Goal: Information Seeking & Learning: Learn about a topic

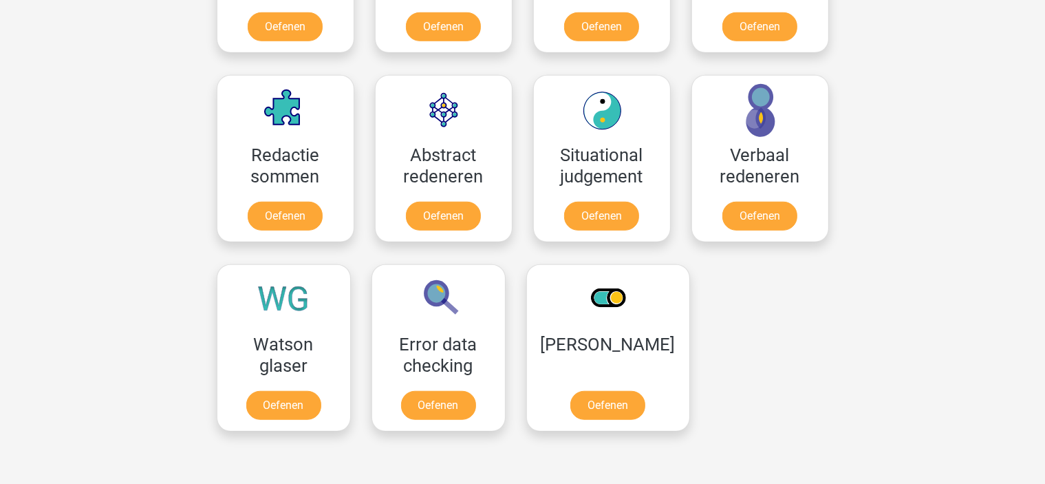
scroll to position [963, 0]
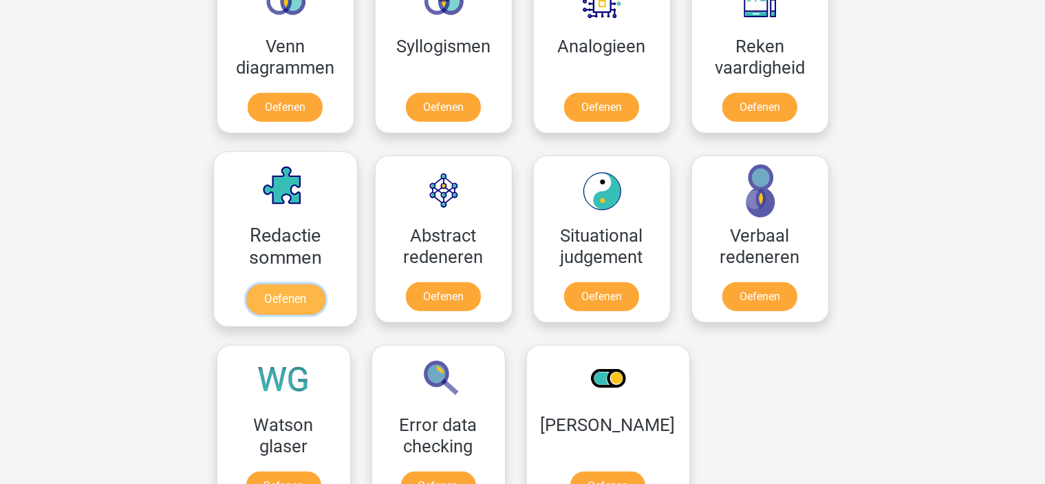
click at [301, 284] on link "Oefenen" at bounding box center [285, 299] width 78 height 30
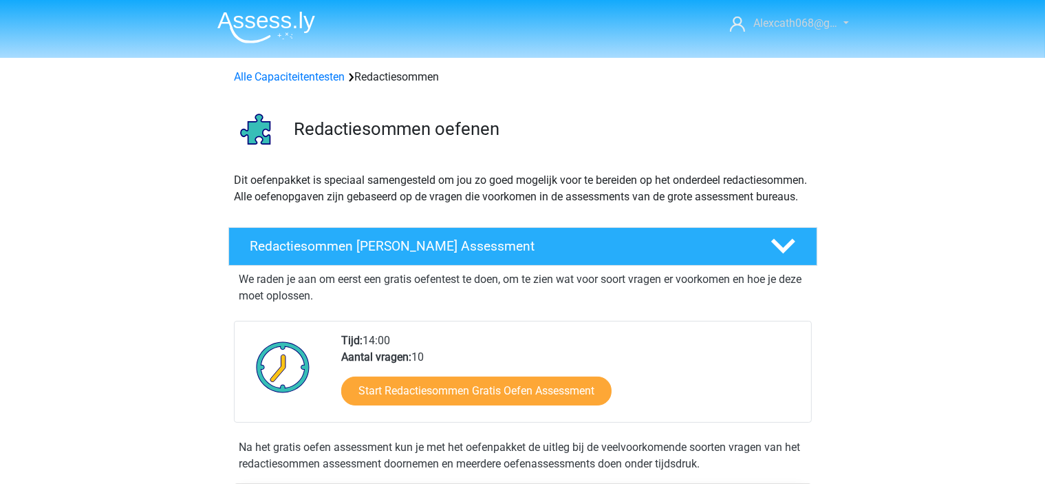
click at [771, 21] on span "Alexcath068@g…" at bounding box center [795, 23] width 84 height 13
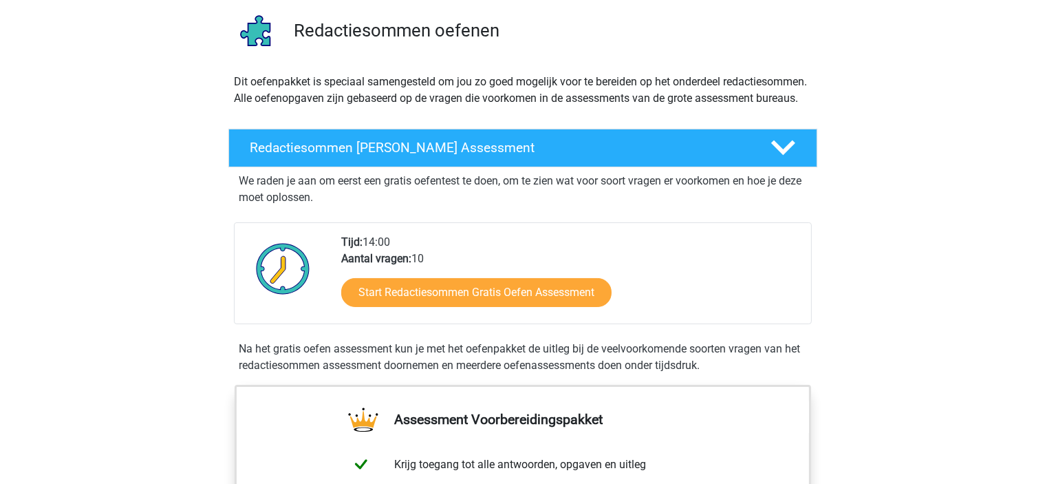
scroll to position [138, 0]
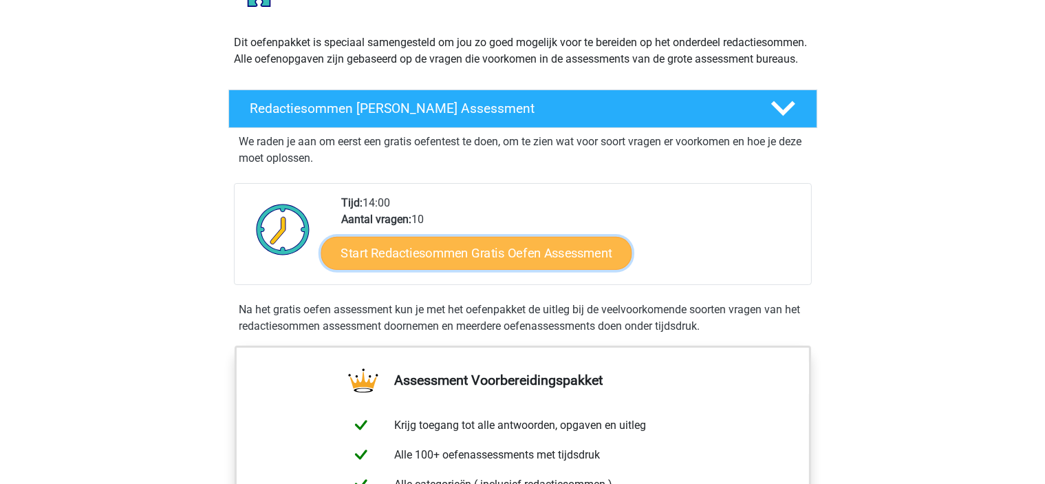
click at [416, 269] on link "Start Redactiesommen Gratis Oefen Assessment" at bounding box center [476, 252] width 311 height 33
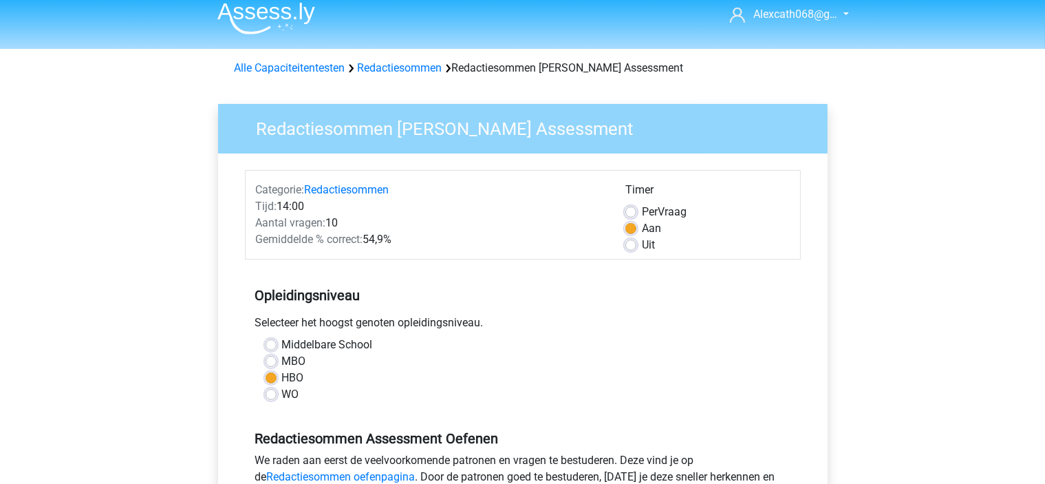
scroll to position [344, 0]
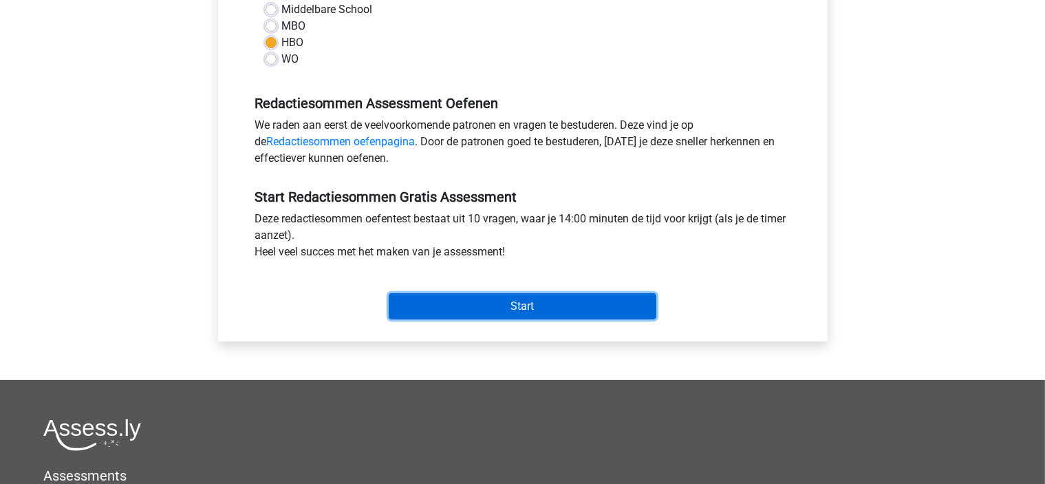
click at [499, 310] on input "Start" at bounding box center [523, 306] width 268 height 26
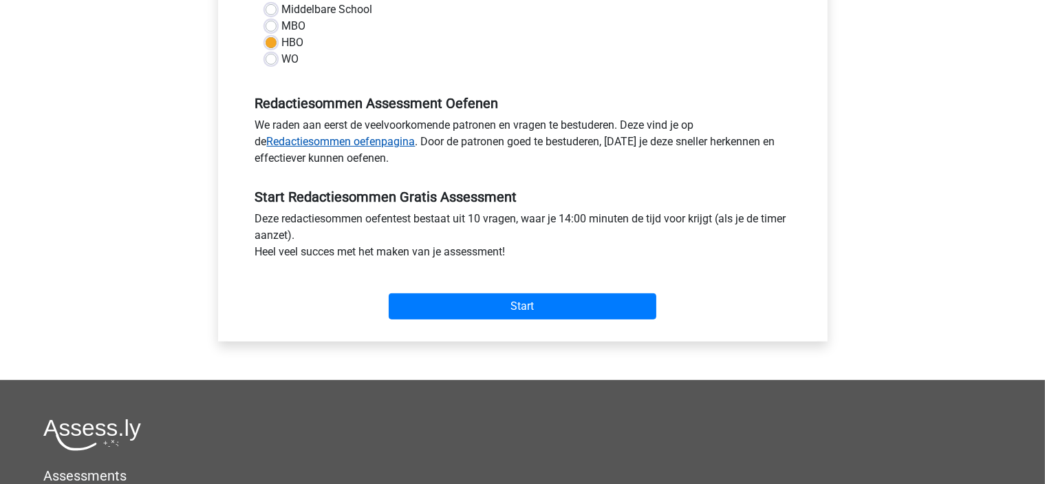
click at [397, 138] on link "Redactiesommen oefenpagina" at bounding box center [341, 141] width 149 height 13
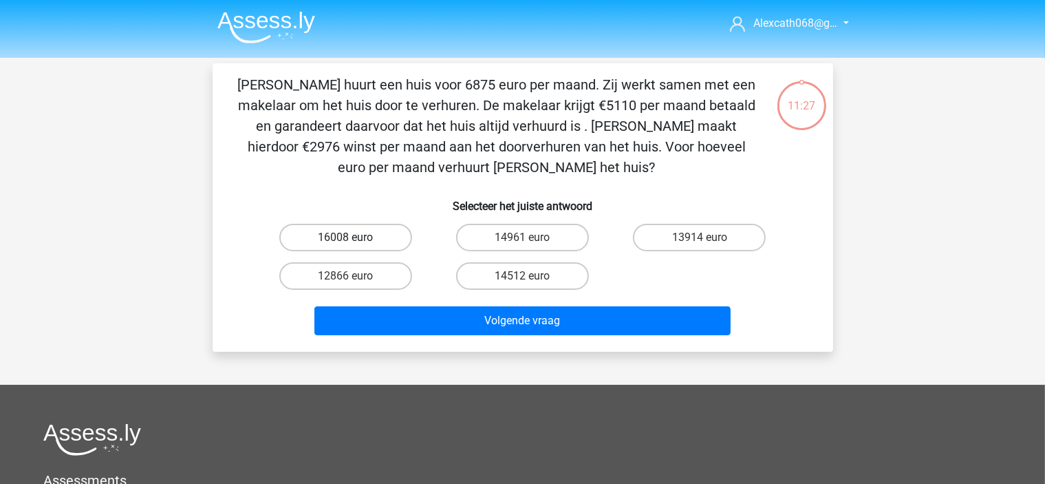
click at [356, 241] on label "16008 euro" at bounding box center [345, 238] width 133 height 28
click at [354, 241] on input "16008 euro" at bounding box center [349, 241] width 9 height 9
radio input "true"
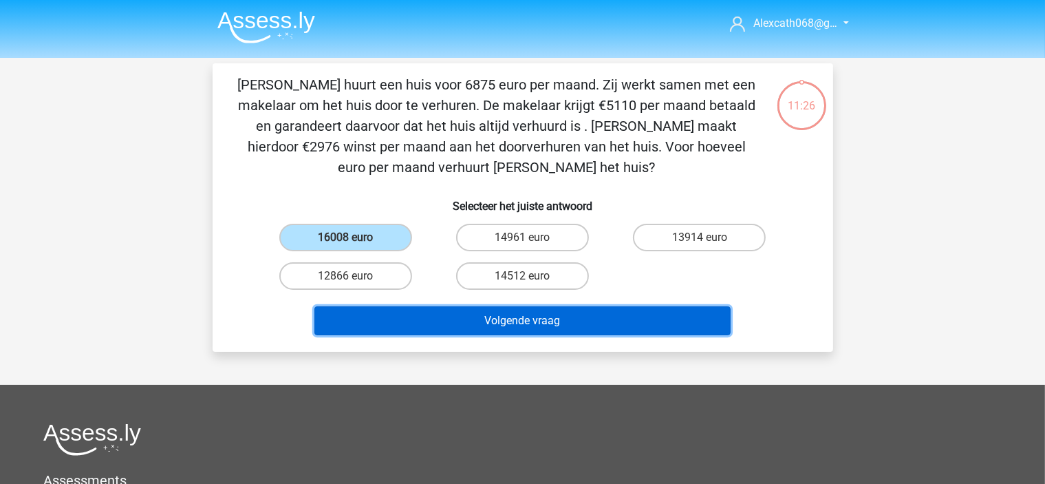
click at [453, 314] on button "Volgende vraag" at bounding box center [522, 320] width 416 height 29
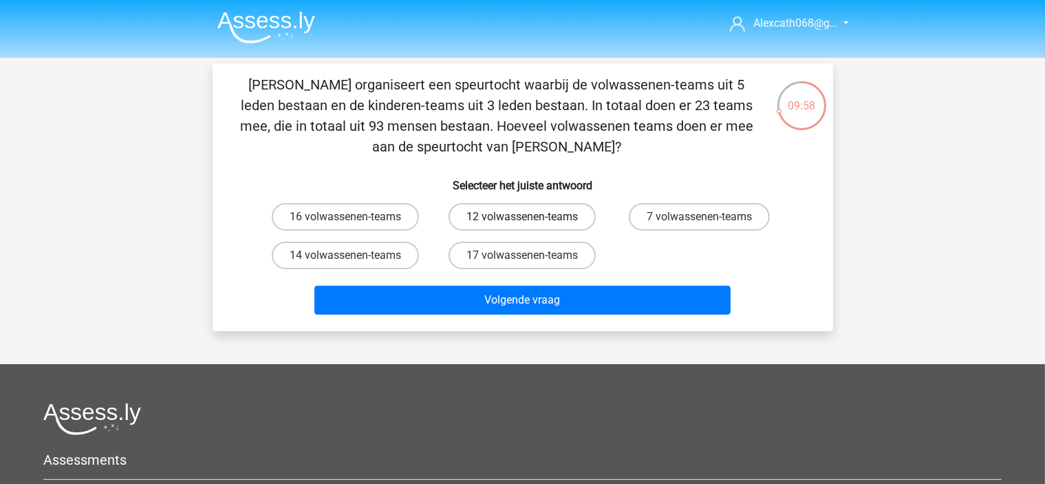
click at [481, 217] on label "12 volwassenen-teams" at bounding box center [522, 217] width 147 height 28
click at [522, 217] on input "12 volwassenen-teams" at bounding box center [526, 221] width 9 height 9
radio input "true"
click at [464, 283] on div "Volgende vraag" at bounding box center [523, 297] width 577 height 45
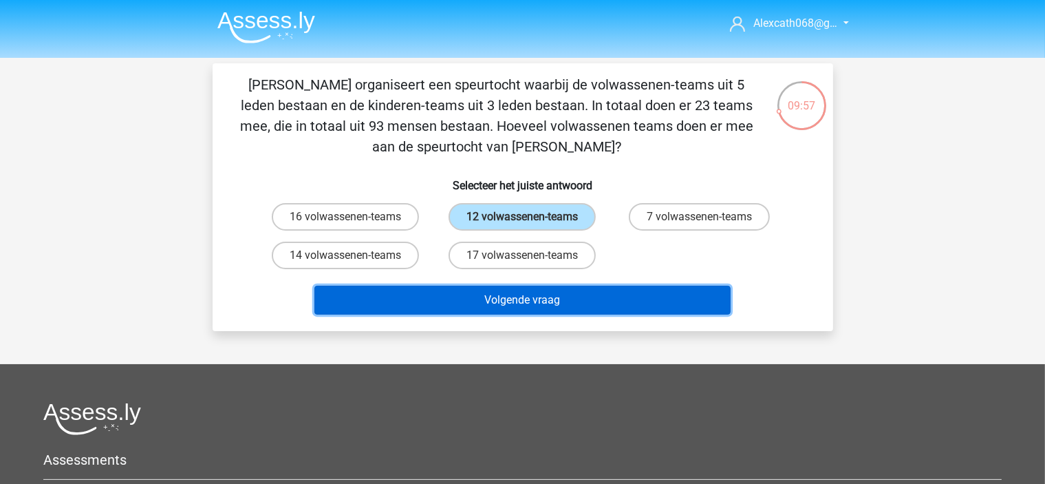
click at [456, 299] on button "Volgende vraag" at bounding box center [522, 300] width 416 height 29
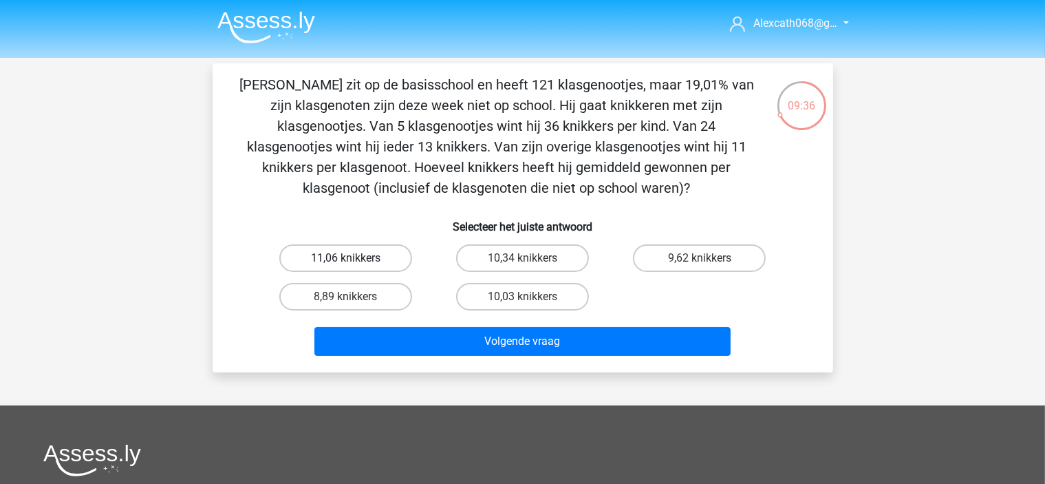
click at [336, 253] on label "11,06 knikkers" at bounding box center [345, 258] width 133 height 28
click at [345, 258] on input "11,06 knikkers" at bounding box center [349, 262] width 9 height 9
radio input "true"
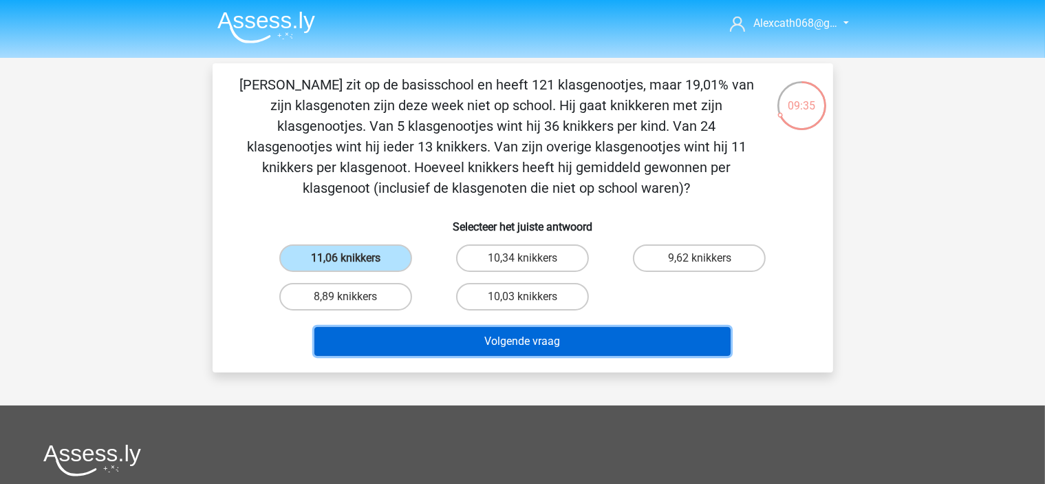
click at [464, 335] on button "Volgende vraag" at bounding box center [522, 341] width 416 height 29
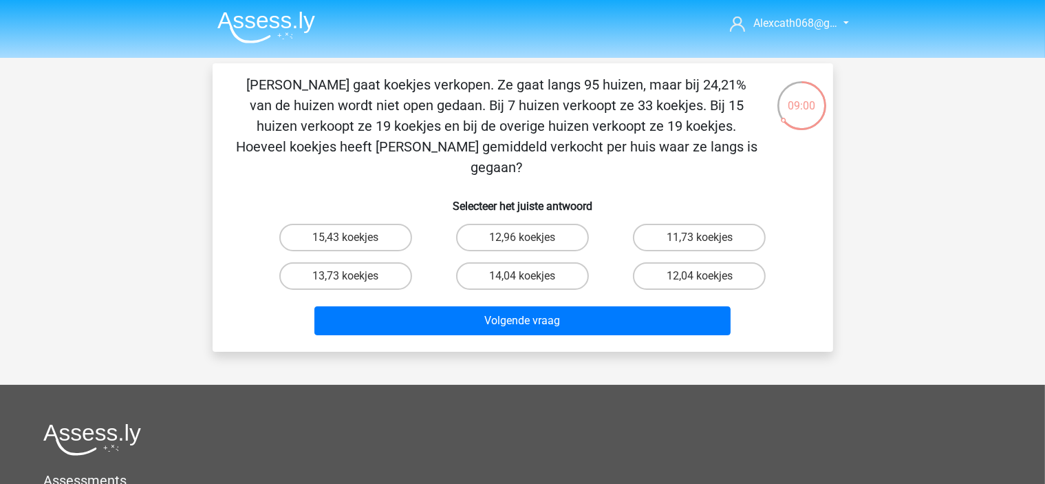
click at [346, 237] on input "15,43 koekjes" at bounding box center [349, 241] width 9 height 9
radio input "true"
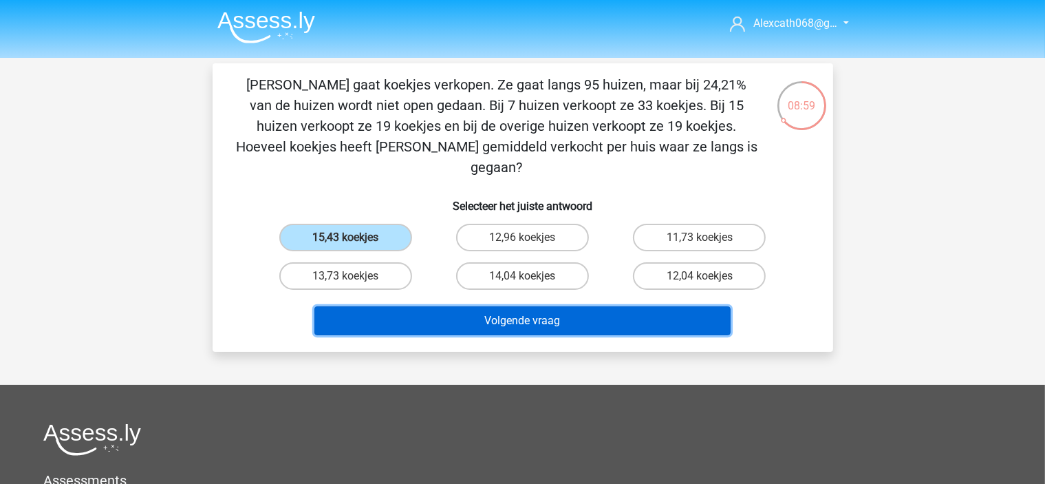
click at [453, 306] on button "Volgende vraag" at bounding box center [522, 320] width 416 height 29
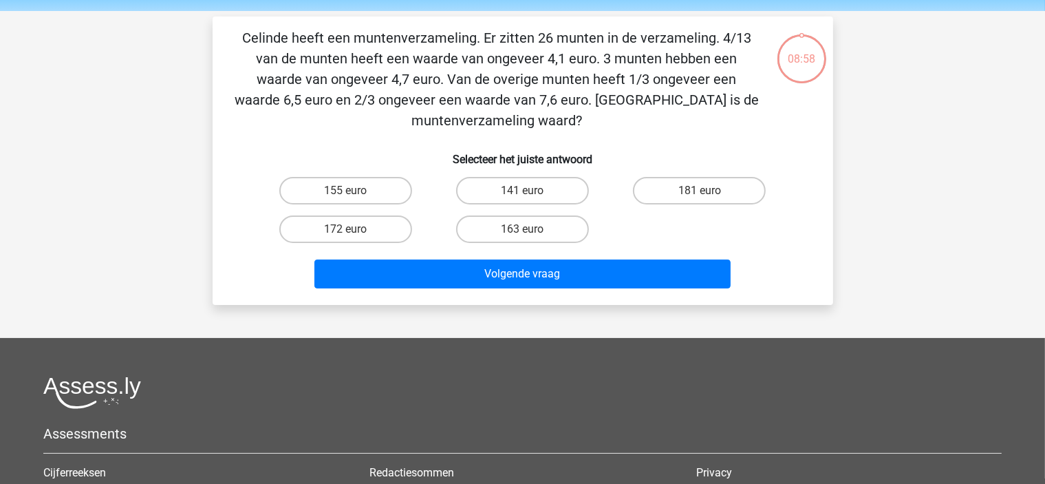
scroll to position [63, 0]
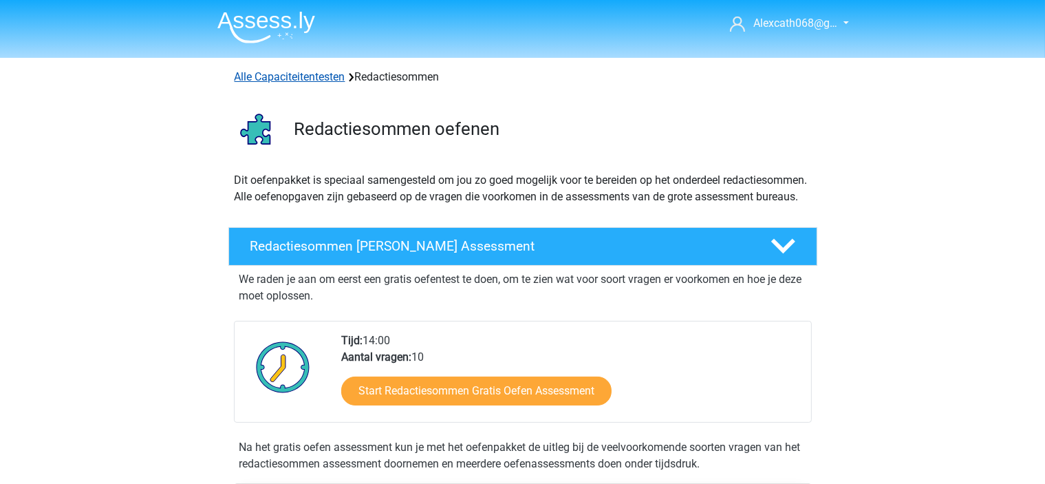
click at [279, 72] on link "Alle Capaciteitentesten" at bounding box center [290, 76] width 111 height 13
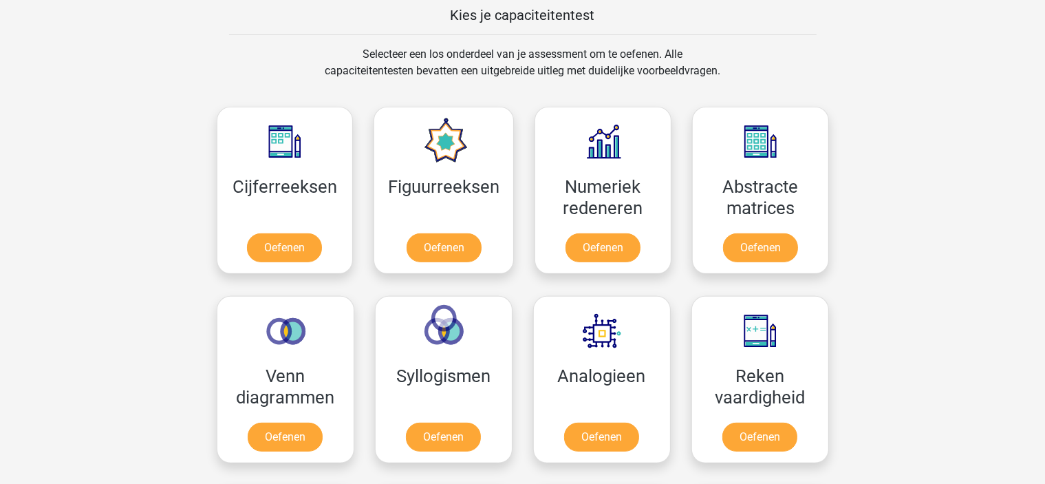
scroll to position [515, 0]
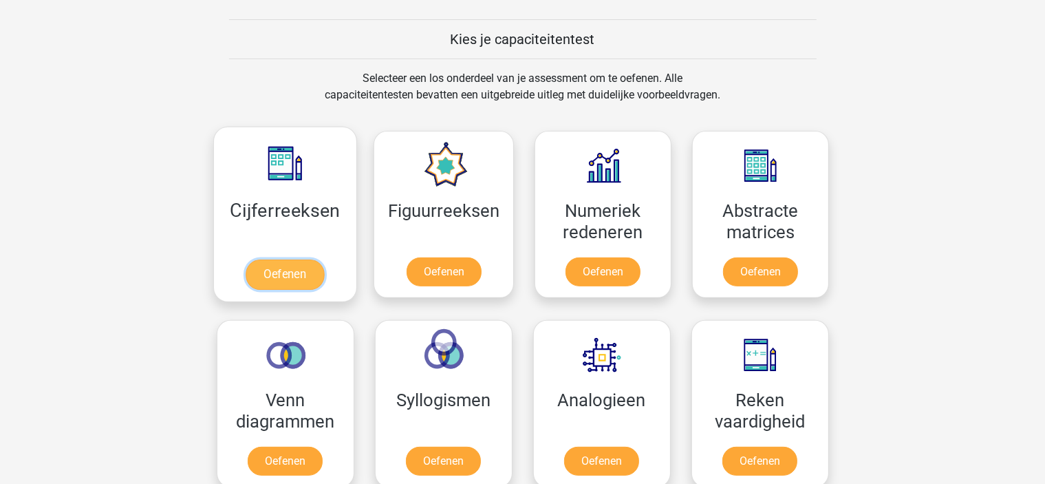
click at [287, 264] on link "Oefenen" at bounding box center [285, 274] width 78 height 30
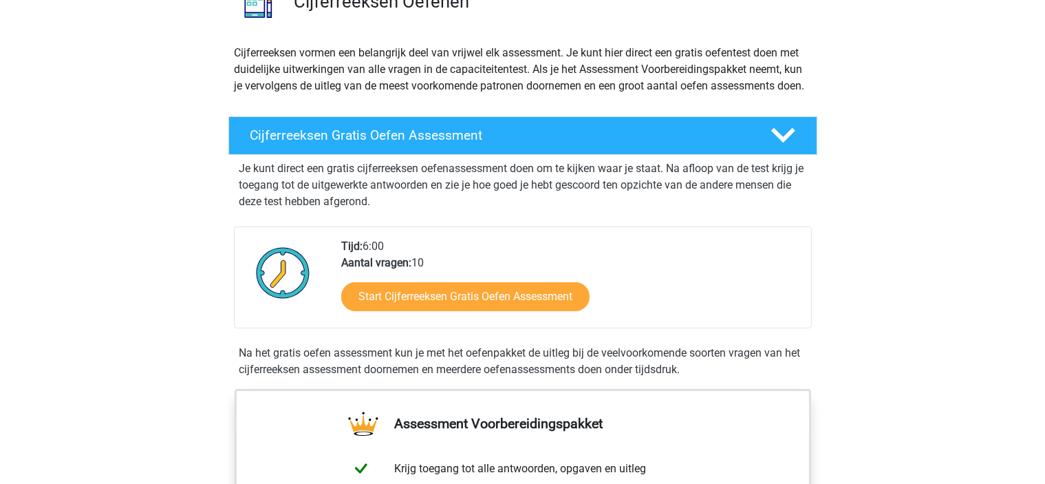
scroll to position [138, 0]
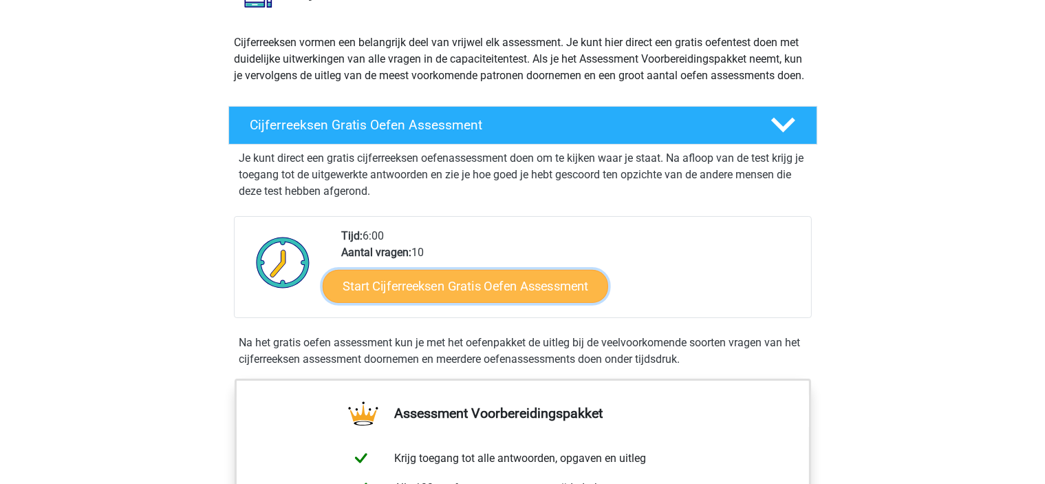
click at [466, 302] on link "Start Cijferreeksen Gratis Oefen Assessment" at bounding box center [466, 285] width 286 height 33
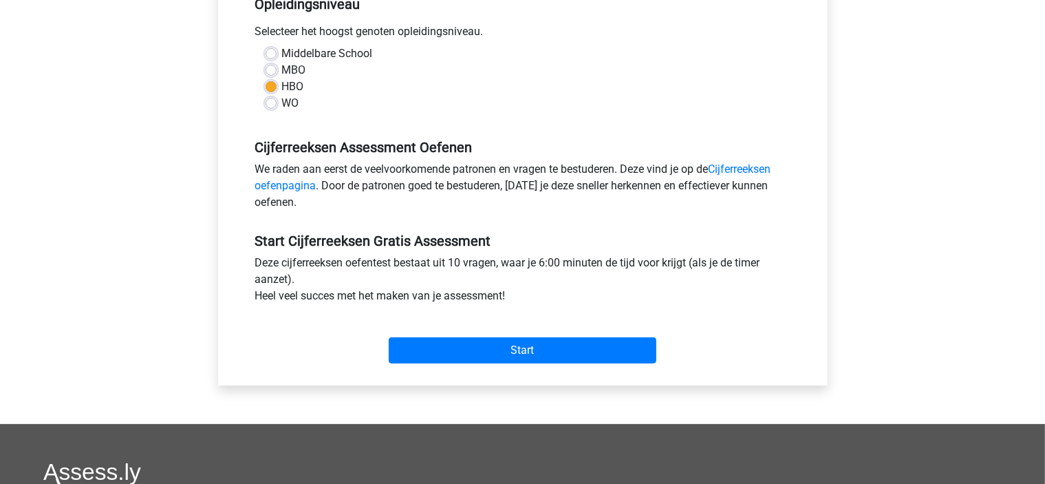
scroll to position [344, 0]
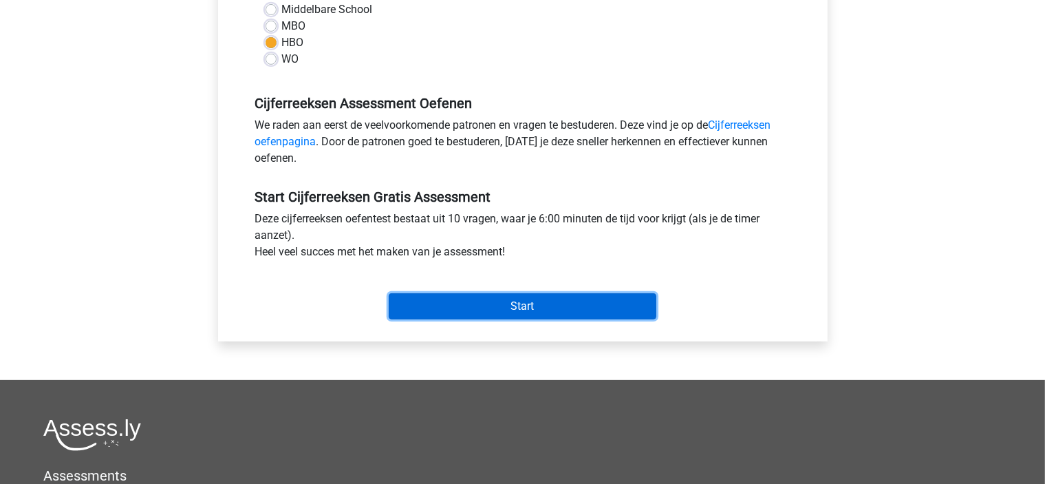
click at [571, 310] on input "Start" at bounding box center [523, 306] width 268 height 26
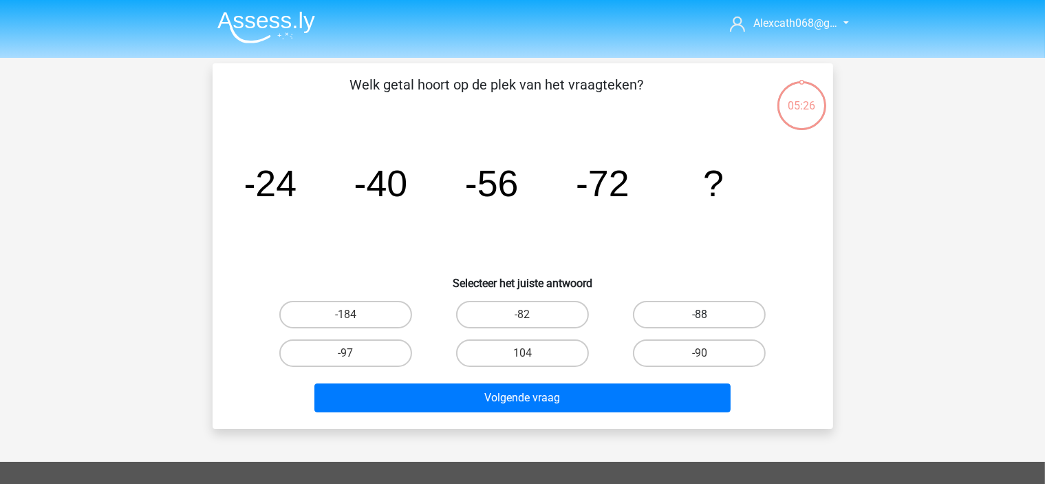
click at [711, 310] on label "-88" at bounding box center [699, 315] width 133 height 28
click at [709, 314] on input "-88" at bounding box center [704, 318] width 9 height 9
radio input "true"
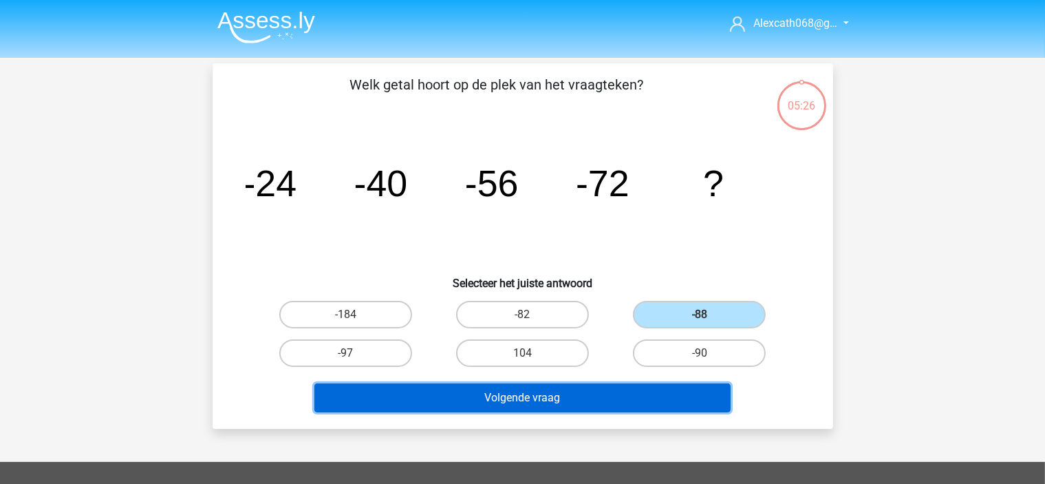
click at [641, 400] on button "Volgende vraag" at bounding box center [522, 397] width 416 height 29
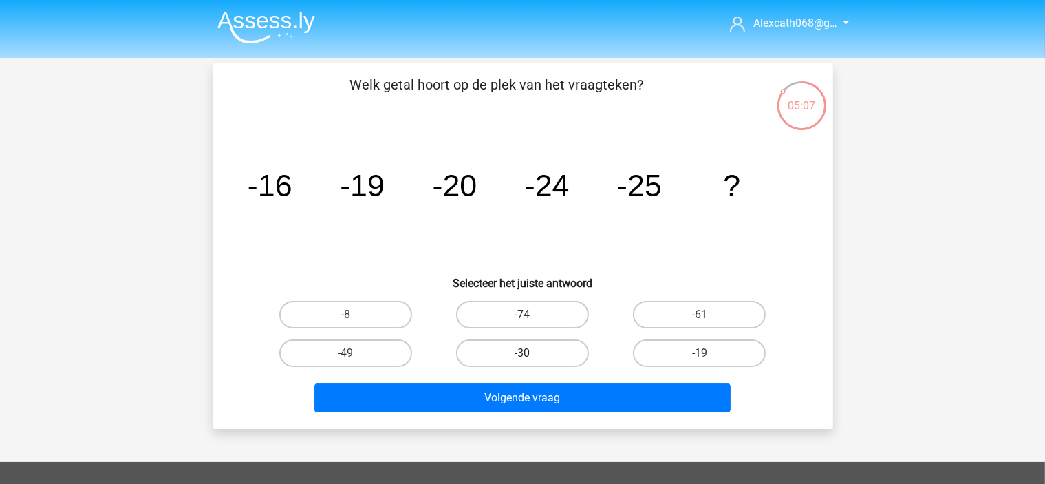
click at [544, 346] on label "-30" at bounding box center [522, 353] width 133 height 28
click at [531, 353] on input "-30" at bounding box center [526, 357] width 9 height 9
radio input "true"
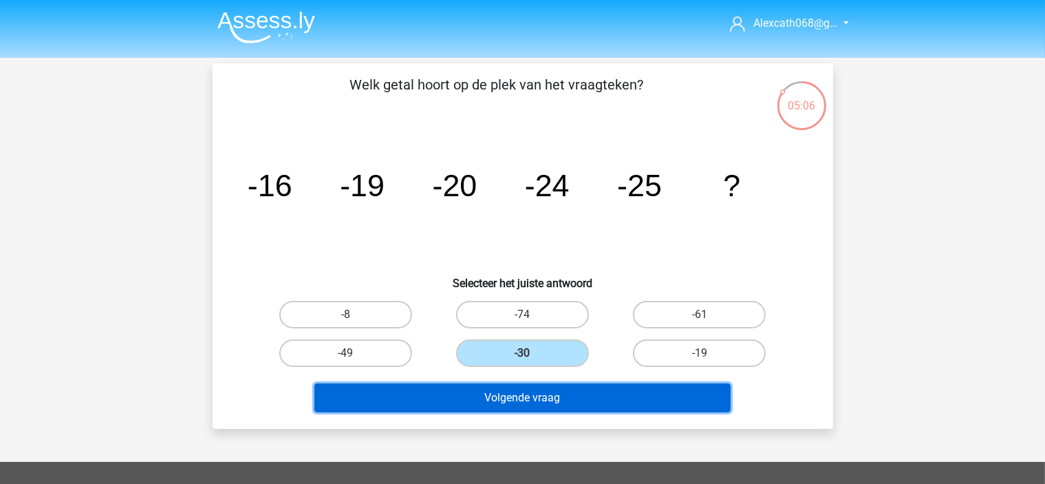
click at [608, 403] on button "Volgende vraag" at bounding box center [522, 397] width 416 height 29
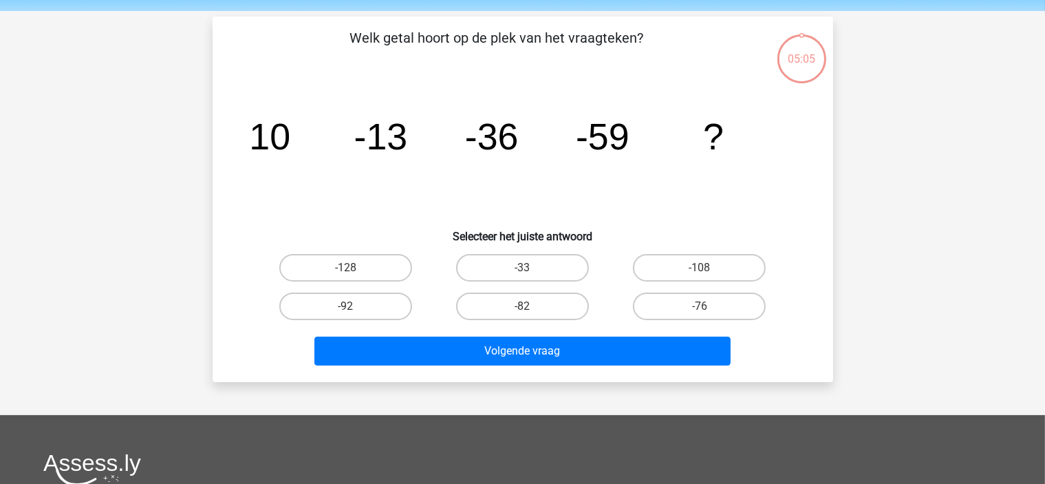
scroll to position [63, 0]
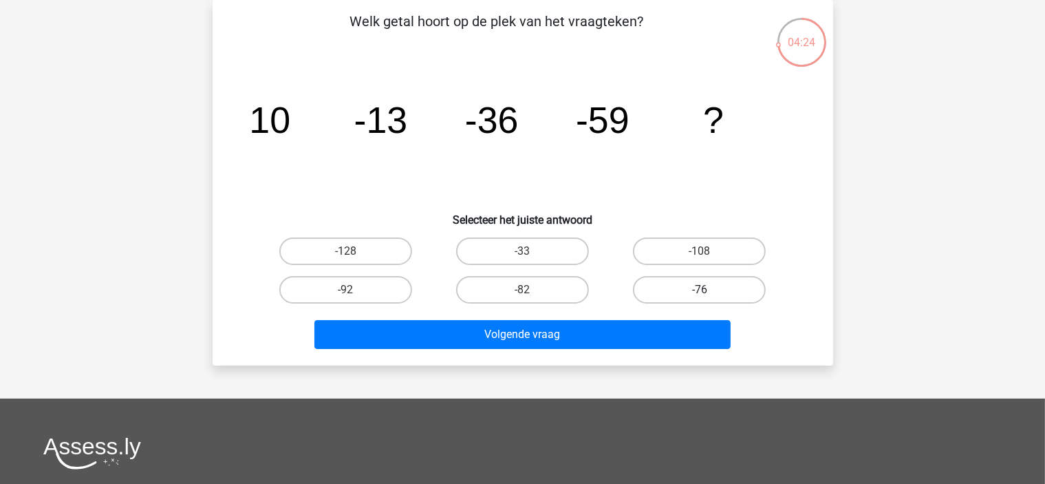
click at [694, 289] on label "-76" at bounding box center [699, 290] width 133 height 28
click at [700, 290] on input "-76" at bounding box center [704, 294] width 9 height 9
radio input "true"
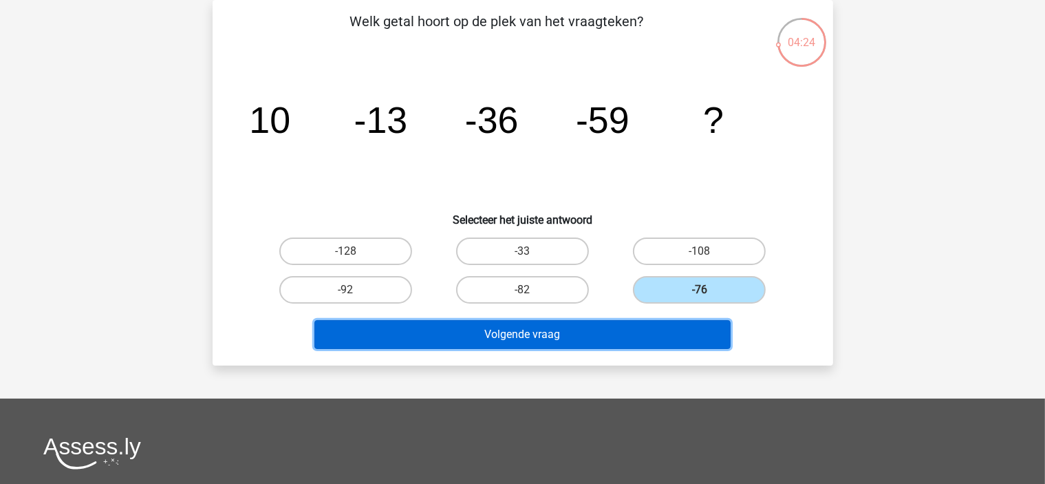
click at [652, 328] on button "Volgende vraag" at bounding box center [522, 334] width 416 height 29
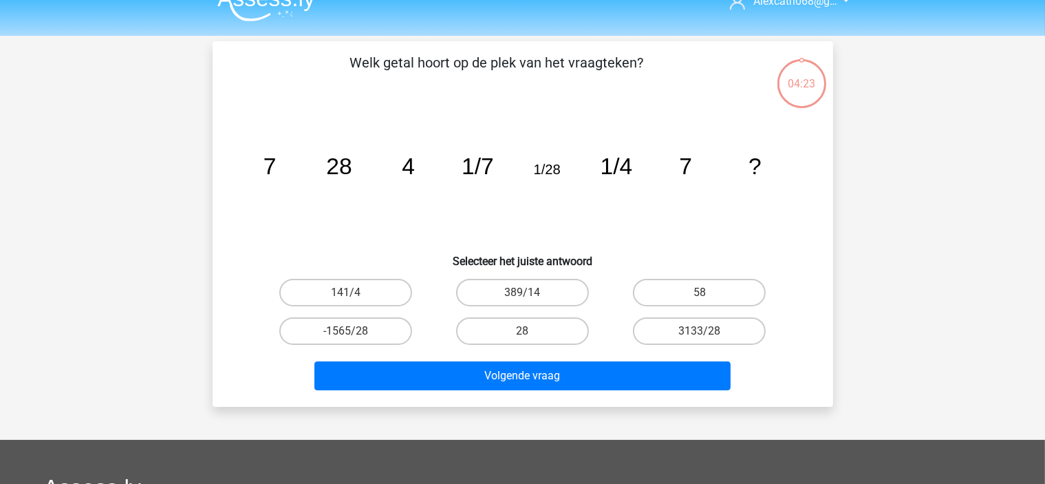
scroll to position [0, 0]
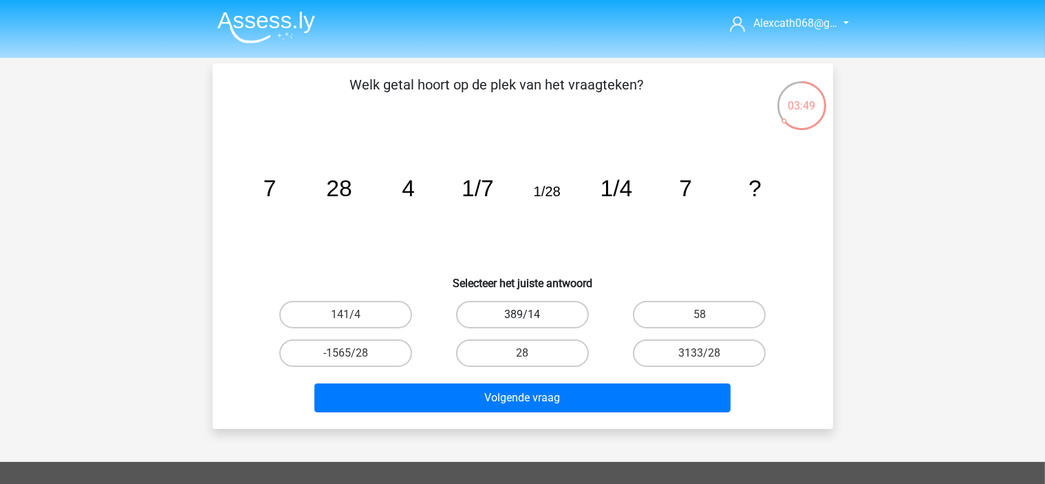
click at [539, 316] on label "389/14" at bounding box center [522, 315] width 133 height 28
click at [531, 316] on input "389/14" at bounding box center [526, 318] width 9 height 9
radio input "true"
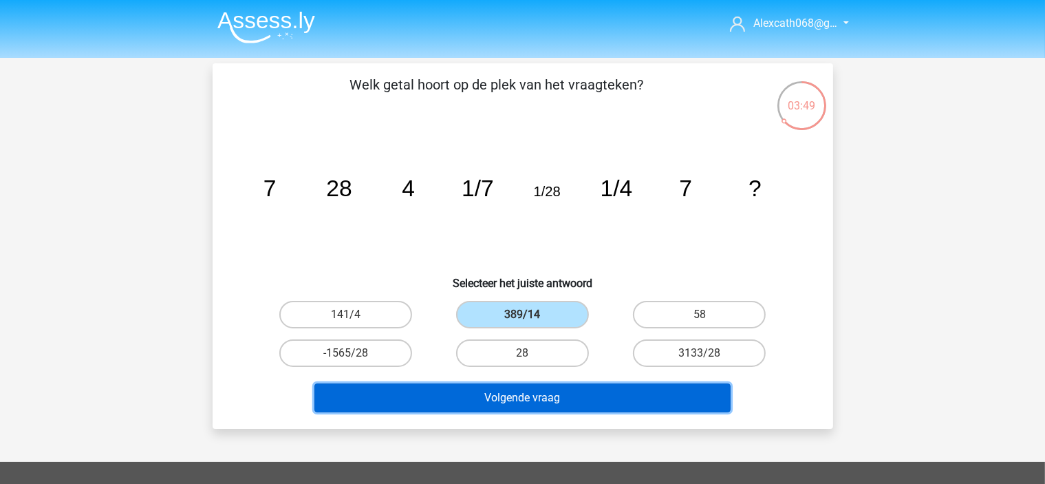
click at [566, 384] on button "Volgende vraag" at bounding box center [522, 397] width 416 height 29
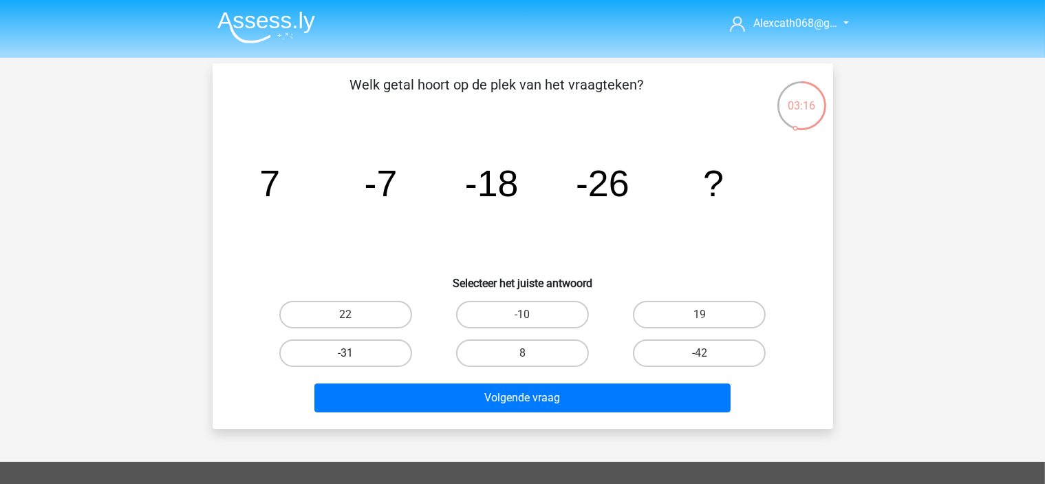
click at [369, 350] on label "-31" at bounding box center [345, 353] width 133 height 28
click at [354, 353] on input "-31" at bounding box center [349, 357] width 9 height 9
radio input "true"
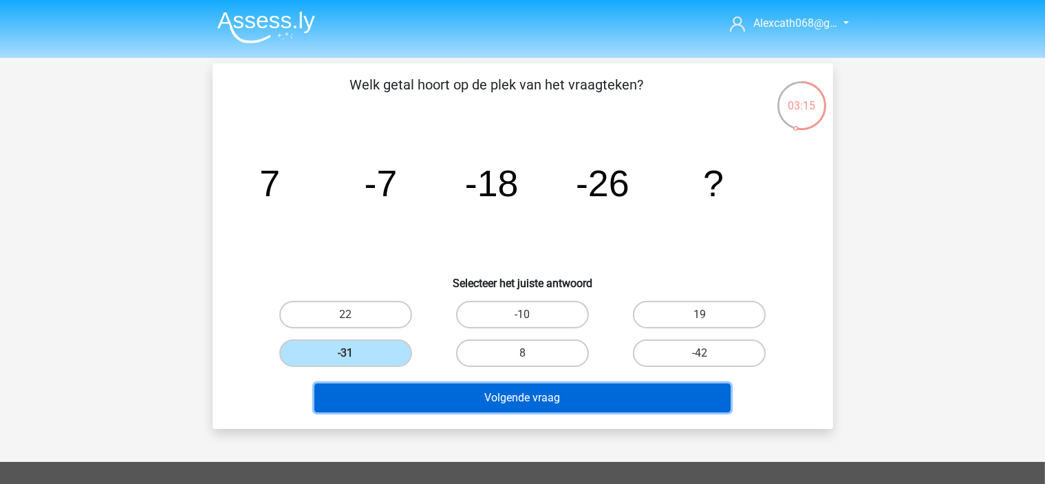
click at [378, 387] on button "Volgende vraag" at bounding box center [522, 397] width 416 height 29
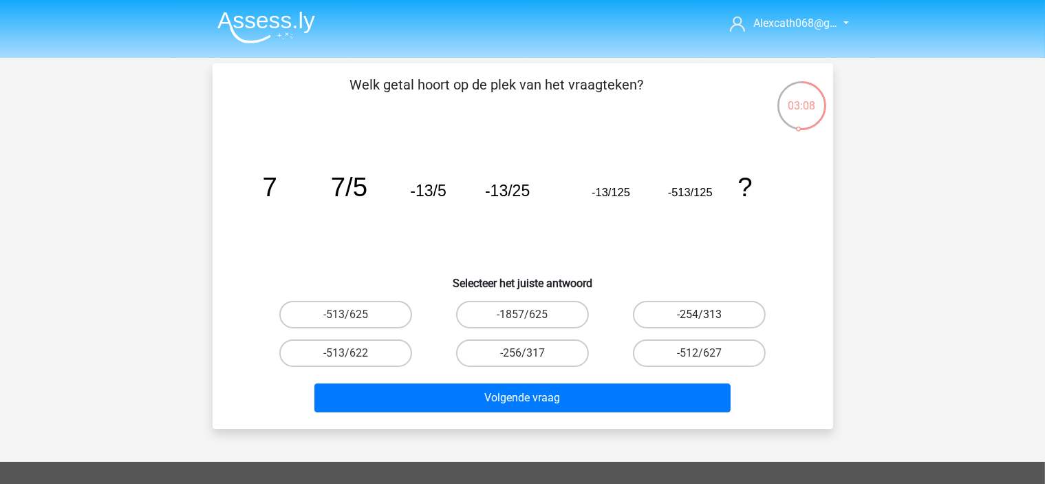
drag, startPoint x: 720, startPoint y: 318, endPoint x: 673, endPoint y: 321, distance: 46.9
click at [719, 318] on label "-254/313" at bounding box center [699, 315] width 133 height 28
click at [709, 318] on input "-254/313" at bounding box center [704, 318] width 9 height 9
radio input "true"
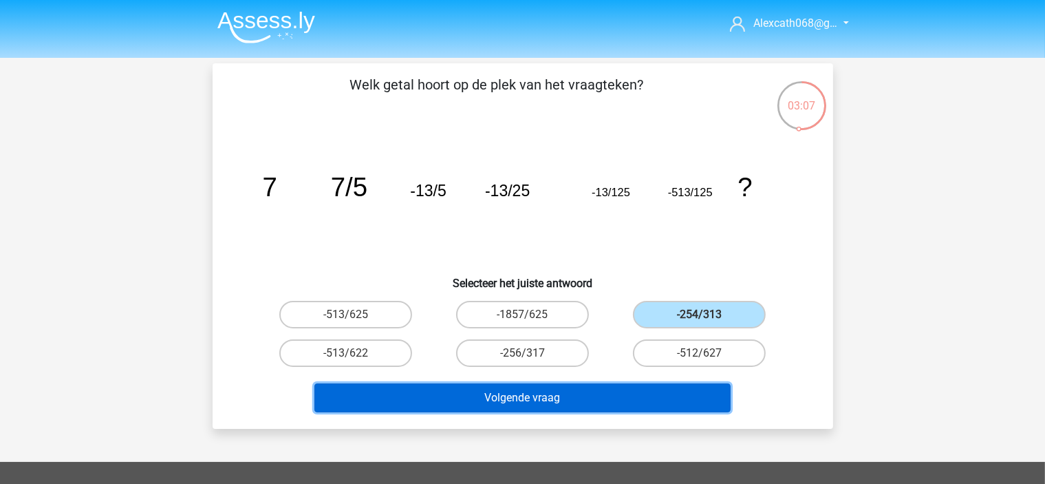
click at [605, 396] on button "Volgende vraag" at bounding box center [522, 397] width 416 height 29
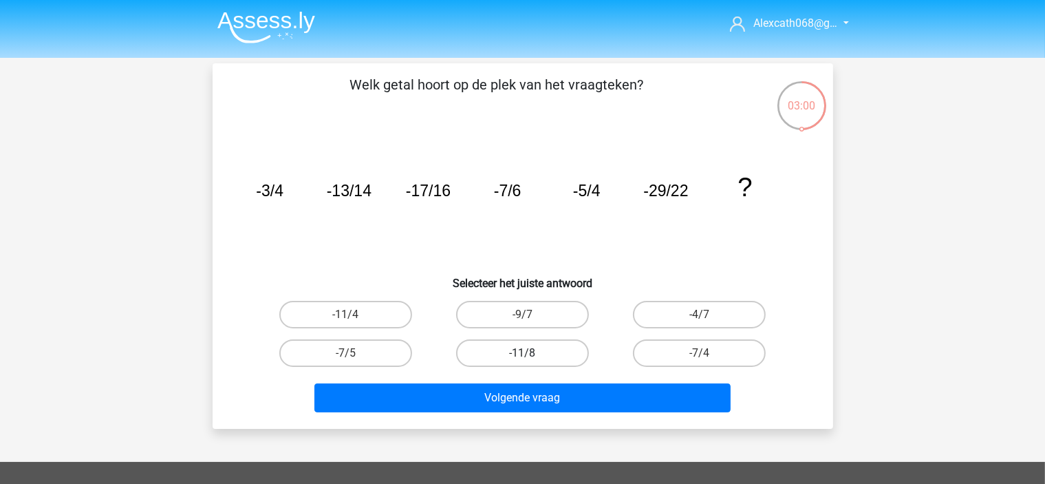
click at [539, 352] on label "-11/8" at bounding box center [522, 353] width 133 height 28
click at [531, 353] on input "-11/8" at bounding box center [526, 357] width 9 height 9
radio input "true"
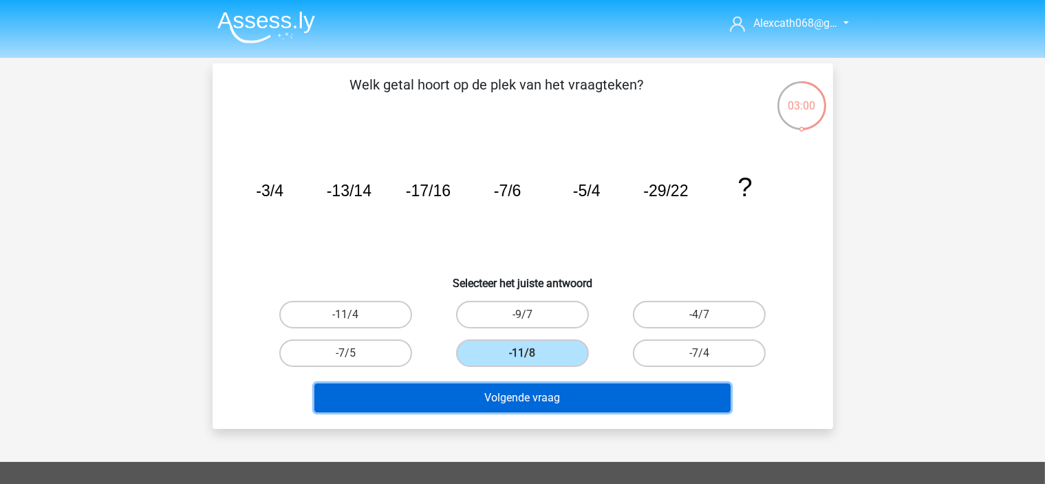
click at [588, 401] on button "Volgende vraag" at bounding box center [522, 397] width 416 height 29
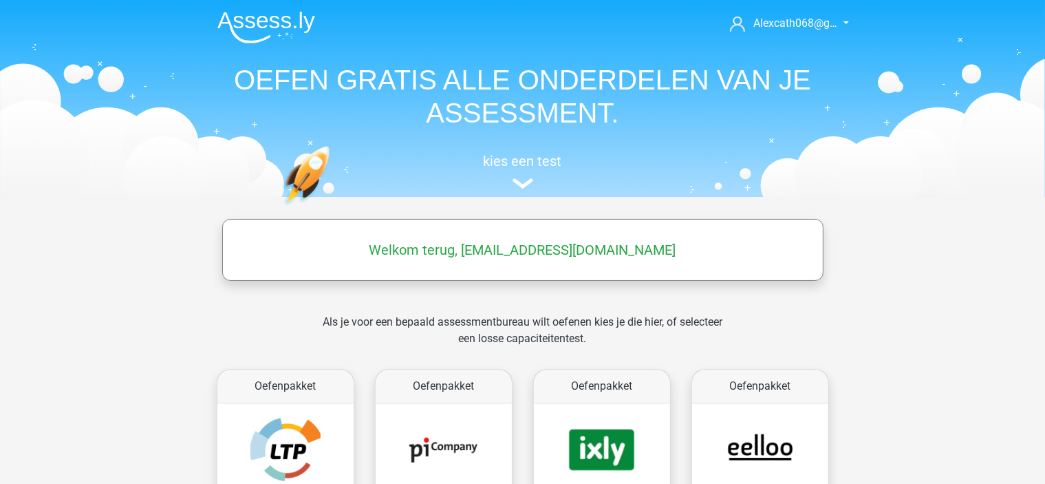
click at [121, 128] on header "Kies premium Alexcath068@g… [EMAIL_ADDRESS][DOMAIN_NAME]" at bounding box center [522, 98] width 1045 height 197
